Goal: Task Accomplishment & Management: Use online tool/utility

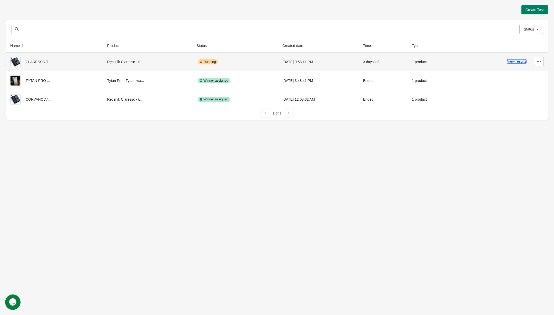
click at [513, 62] on button "View results" at bounding box center [516, 61] width 19 height 4
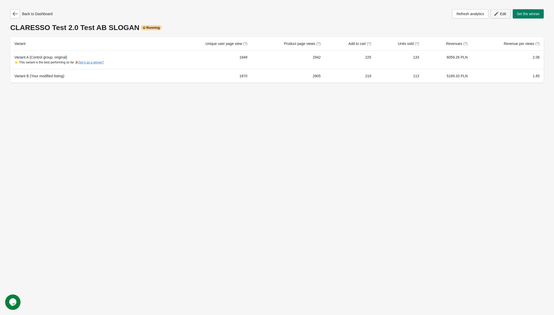
click at [497, 15] on icon "button" at bounding box center [496, 13] width 5 height 5
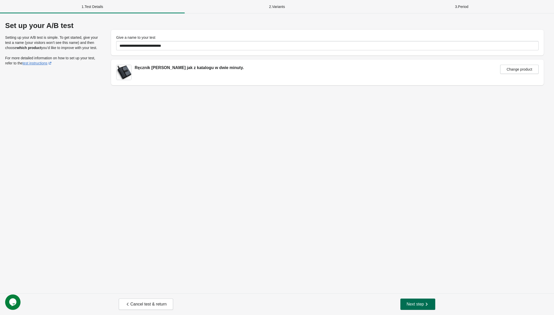
click at [426, 304] on icon "button" at bounding box center [426, 303] width 5 height 5
